Goal: Information Seeking & Learning: Learn about a topic

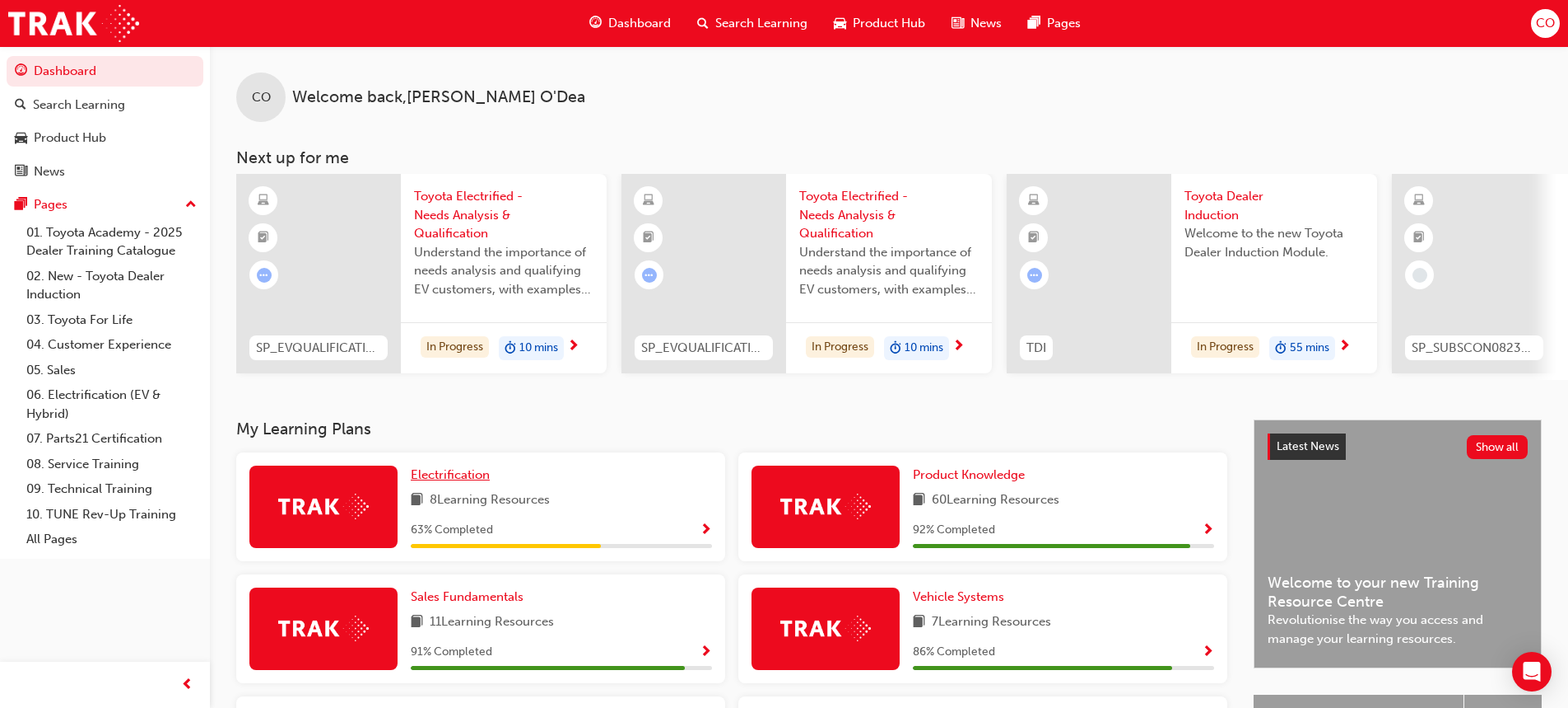
click at [441, 481] on span "Electrification" at bounding box center [450, 474] width 79 height 15
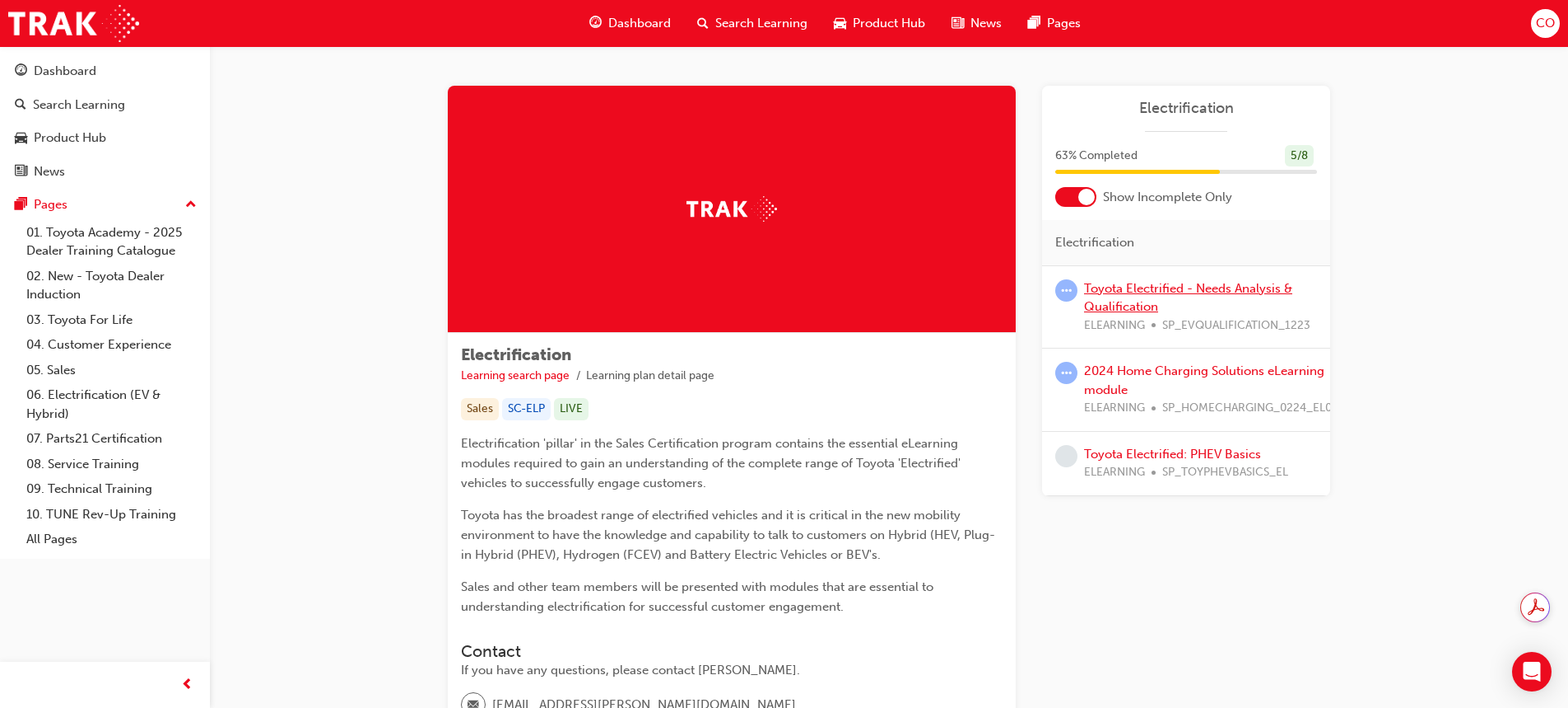
click at [1163, 291] on link "Toyota Electrified - Needs Analysis & Qualification" at bounding box center [1188, 297] width 209 height 33
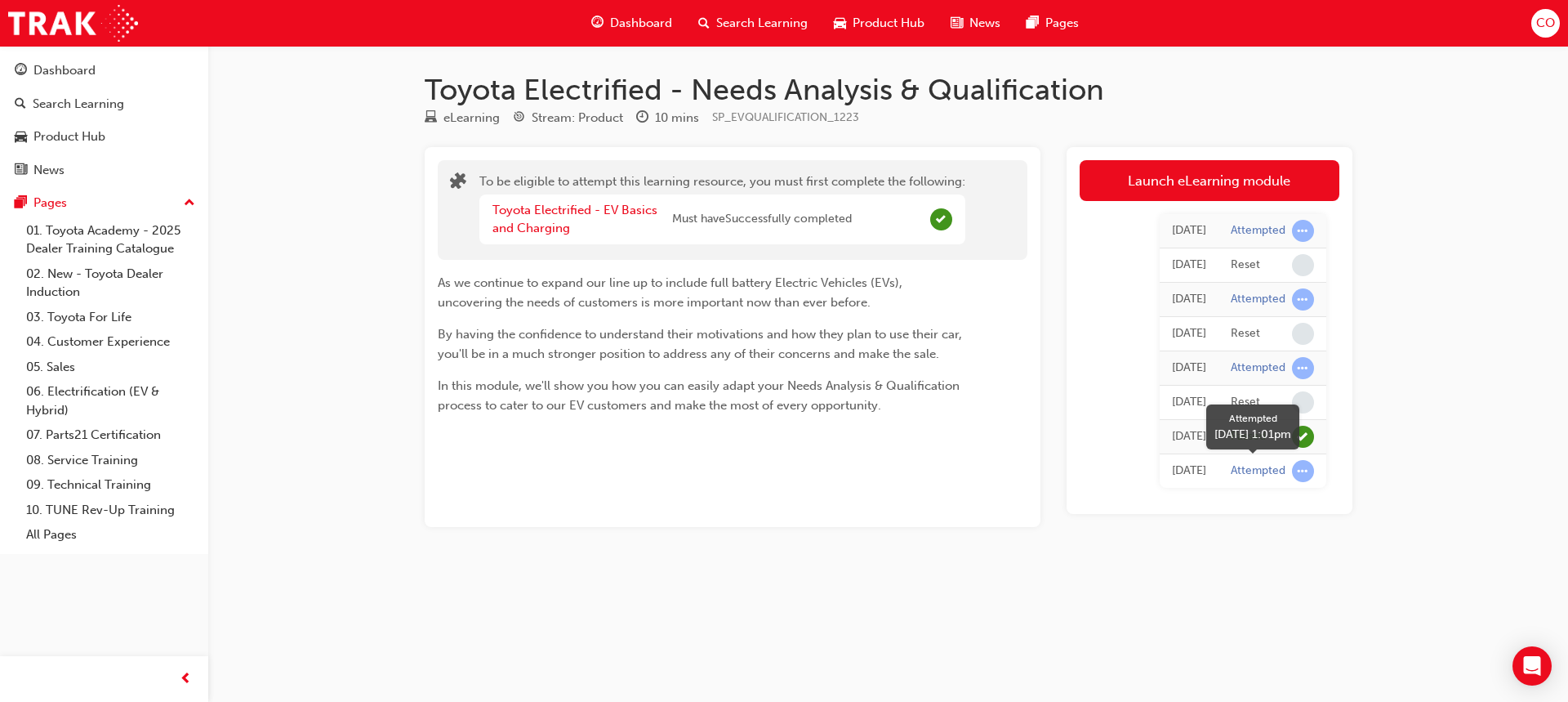
click at [1303, 467] on span "learningRecordVerb_ATTEMPT-icon" at bounding box center [1303, 471] width 22 height 22
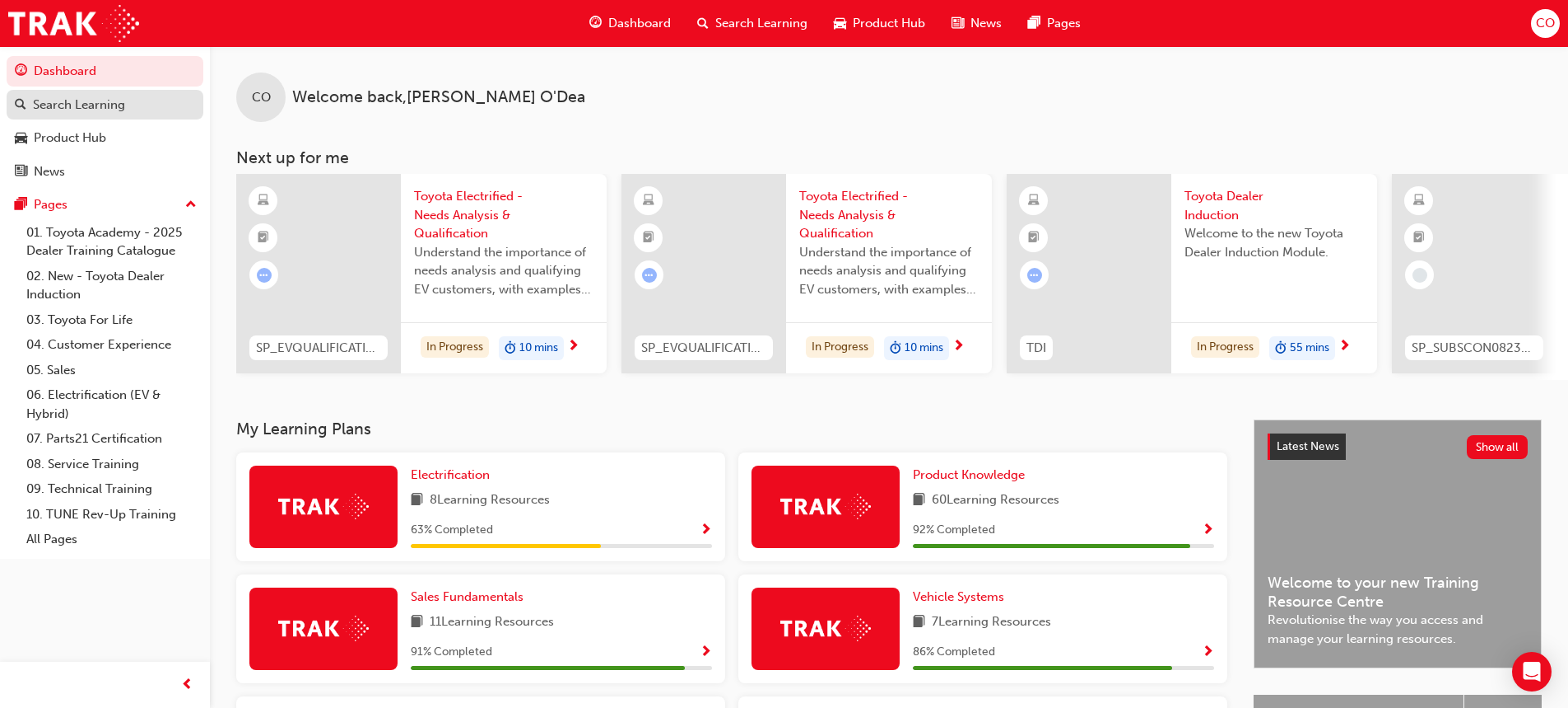
click at [59, 102] on div "Search Learning" at bounding box center [79, 104] width 92 height 19
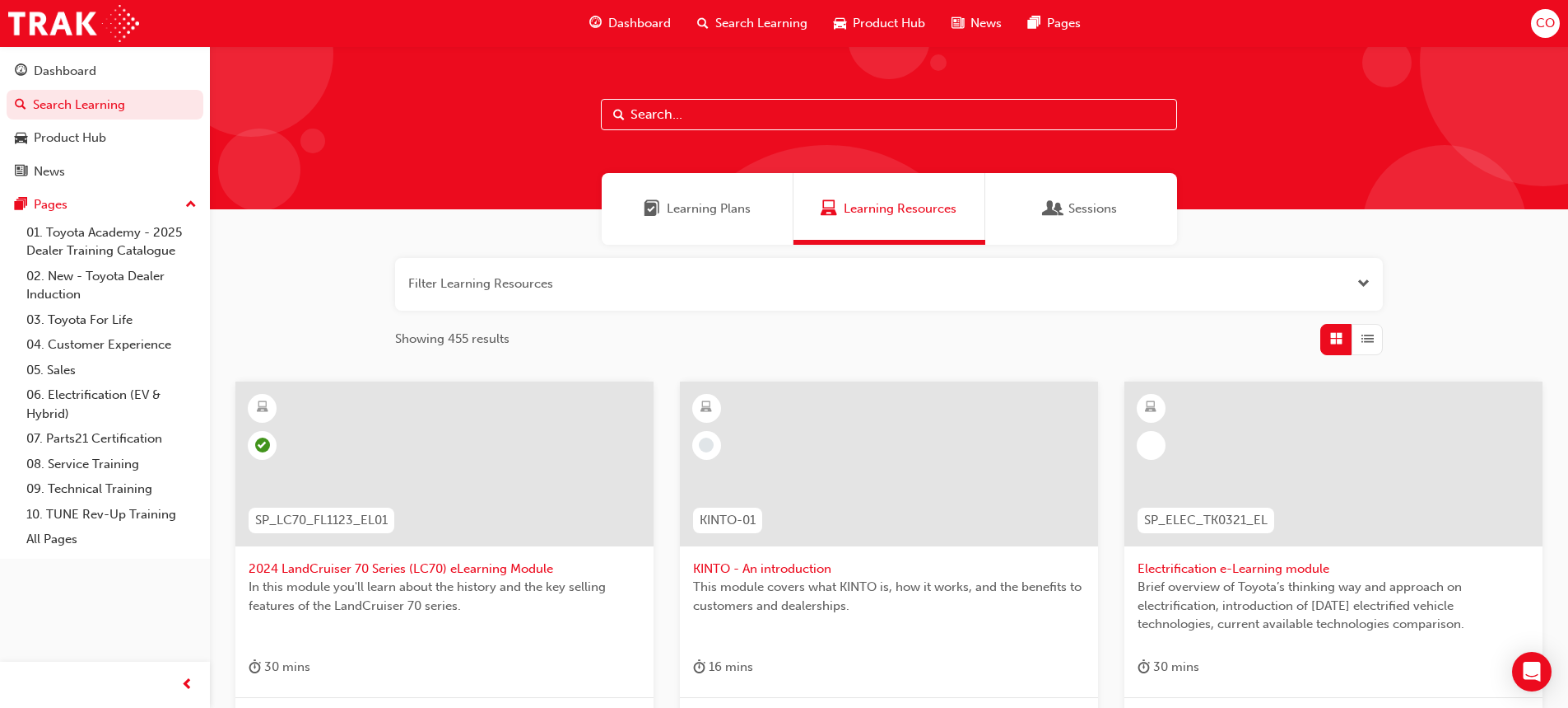
click at [648, 107] on input "text" at bounding box center [889, 115] width 576 height 31
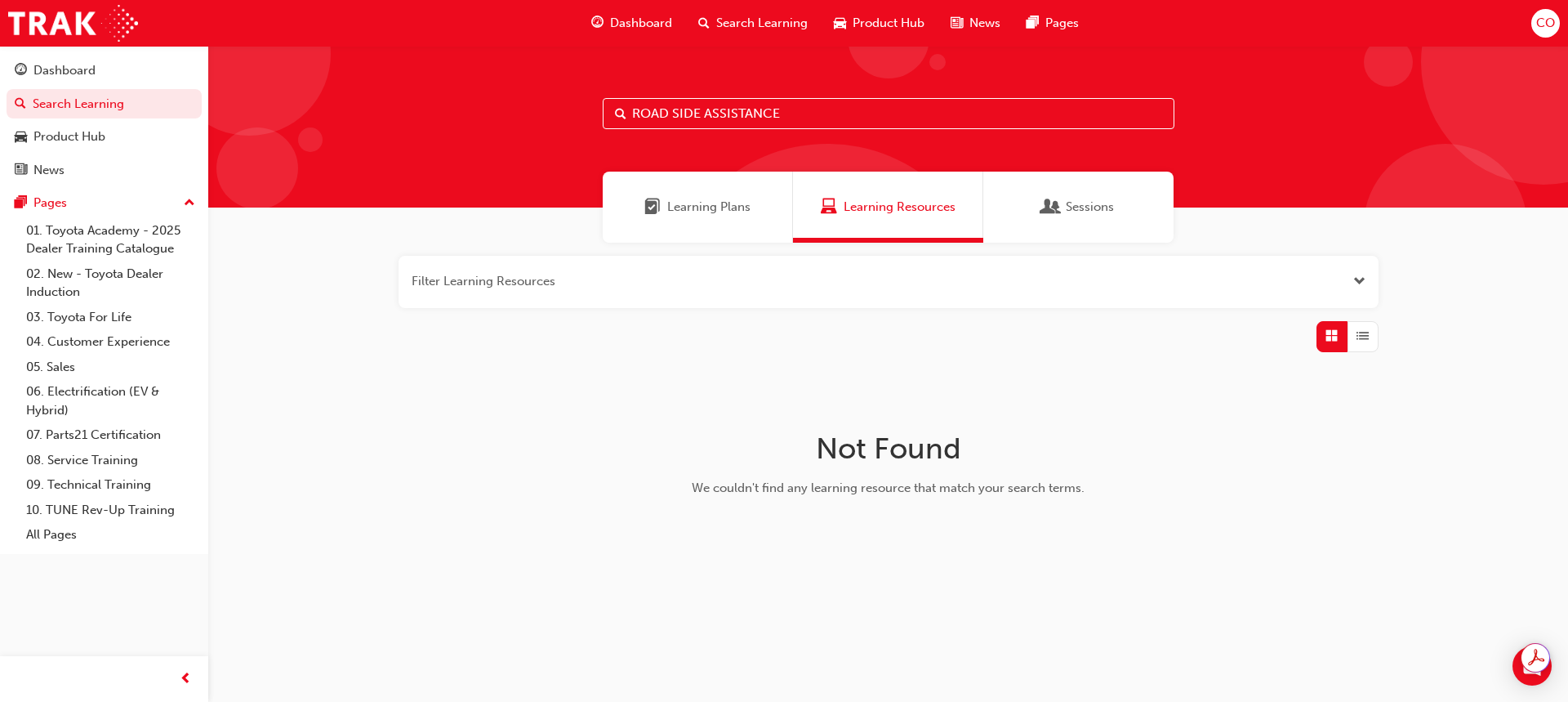
click at [671, 112] on input "ROAD SIDE ASSISTANCE" at bounding box center [889, 114] width 572 height 31
type input "ROADSIDE ASSISTANCE"
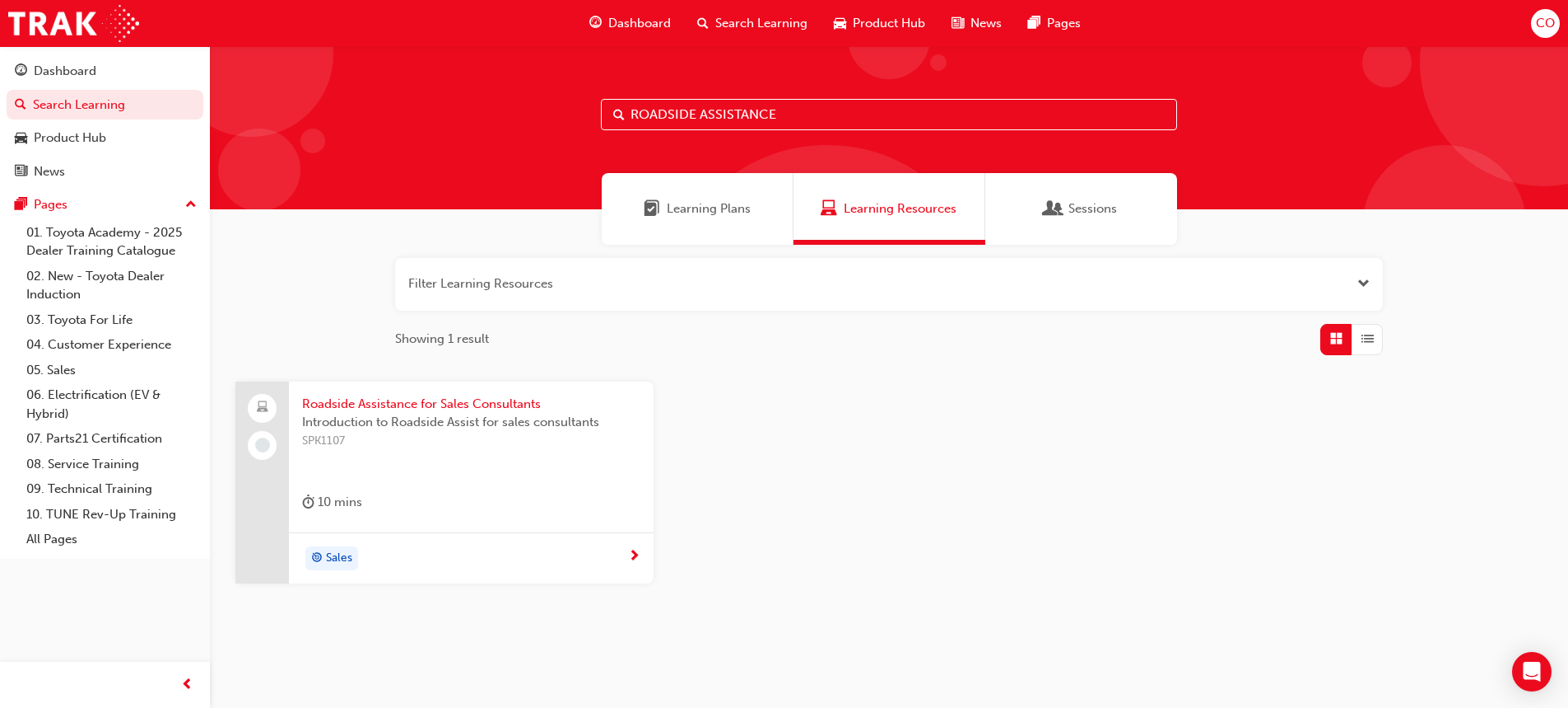
click at [385, 399] on span "Roadside Assistance for Sales Consultants" at bounding box center [470, 403] width 338 height 19
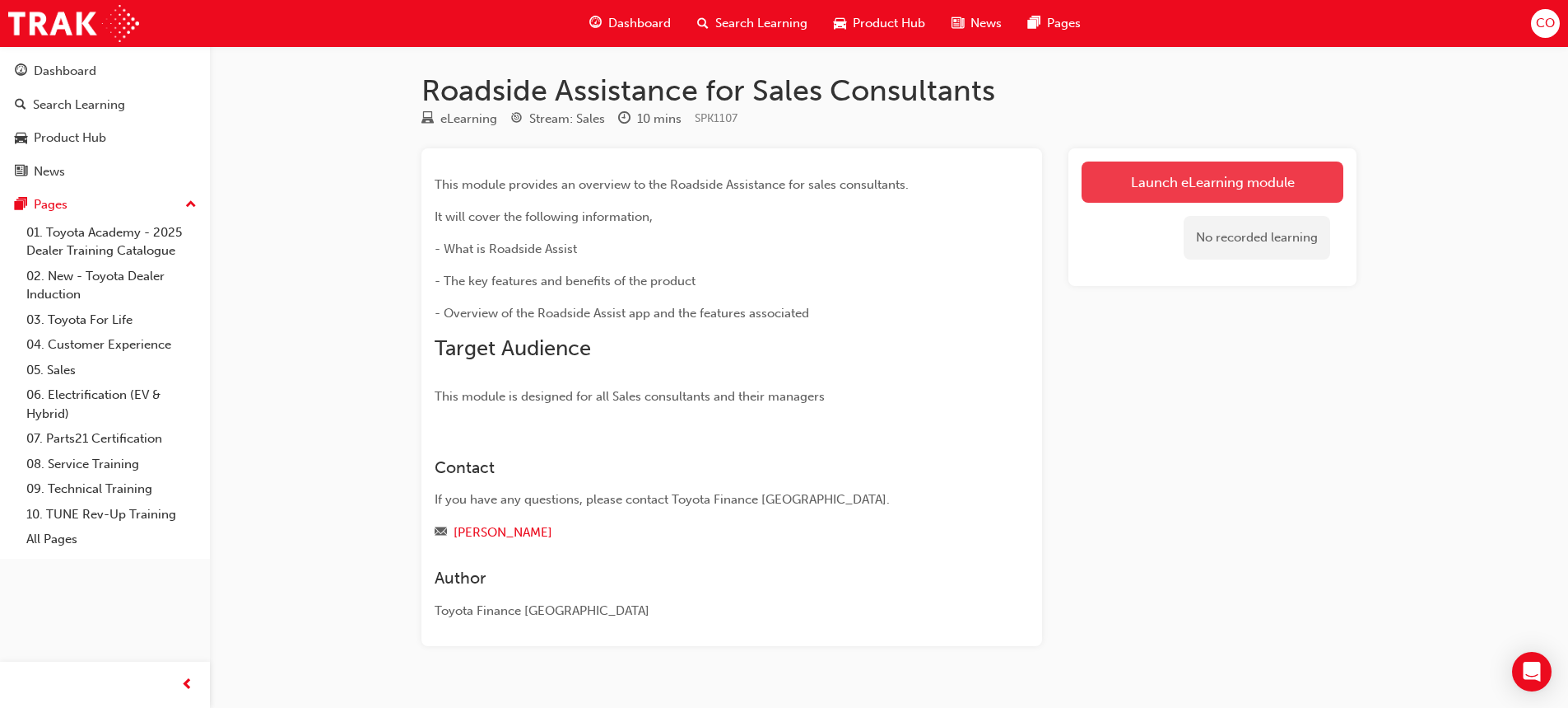
click at [1231, 178] on link "Launch eLearning module" at bounding box center [1212, 182] width 262 height 41
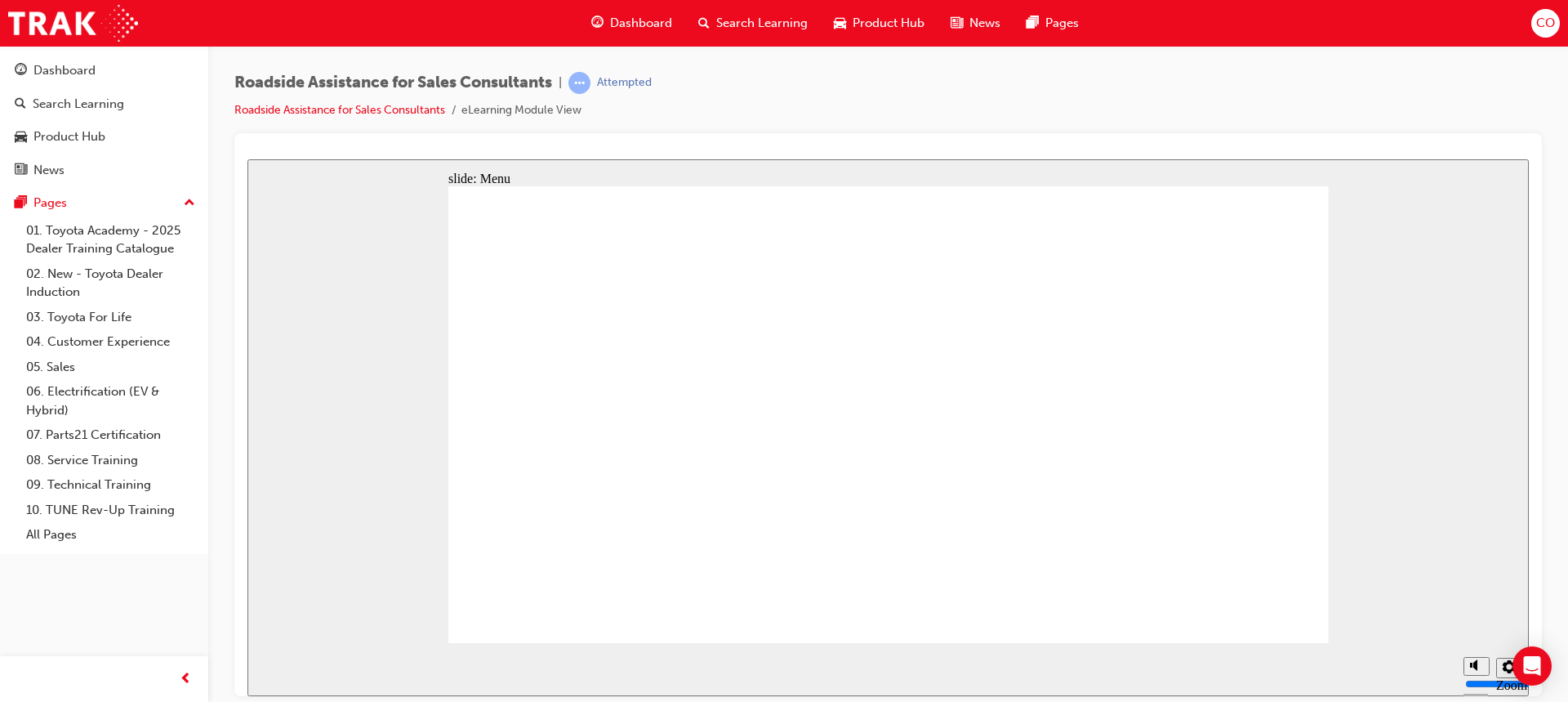
click at [1416, 221] on div "slide: Menu Toyota Access for Used Vehicles Home Rectangle 7 Group 8 Roadside …" at bounding box center [889, 427] width 1281 height 537
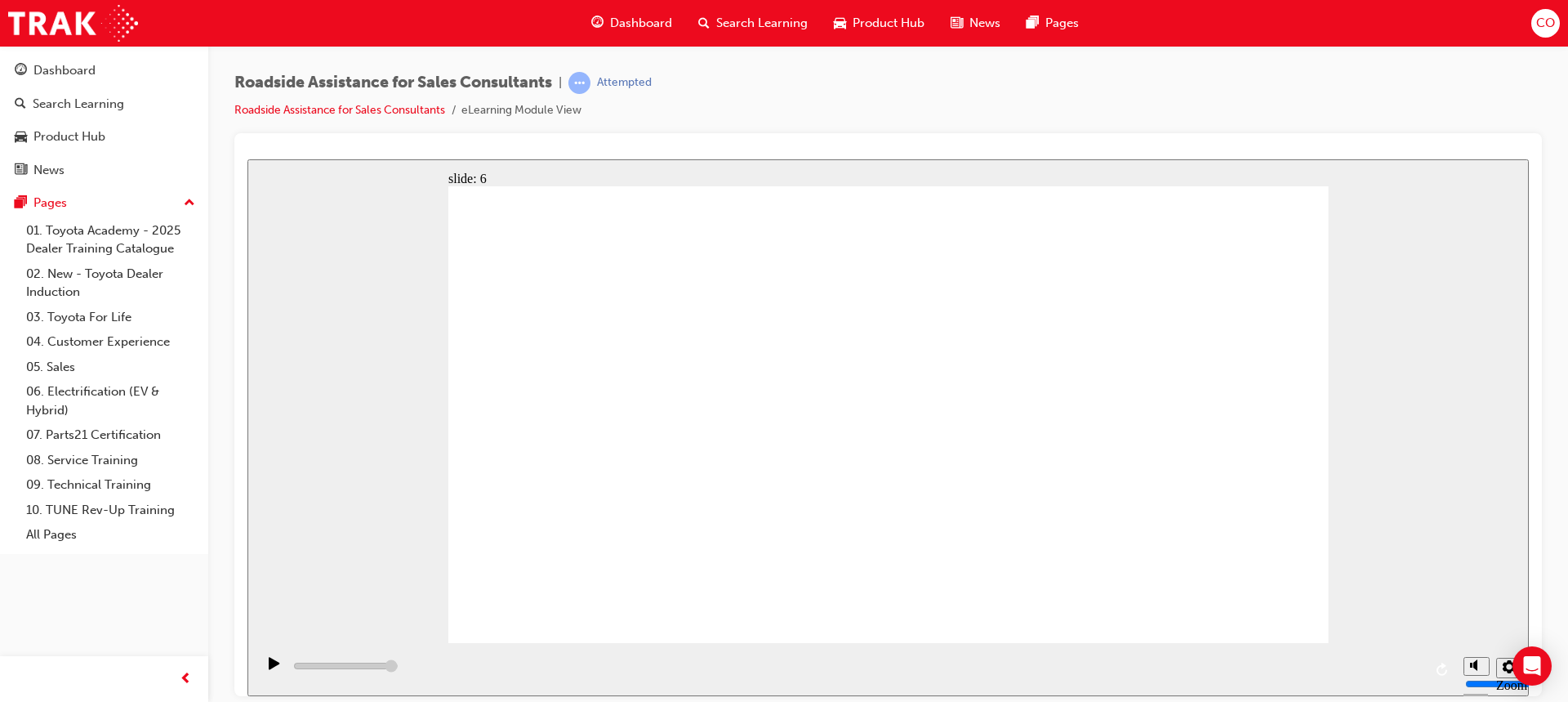
type input "23100"
